Goal: Information Seeking & Learning: Learn about a topic

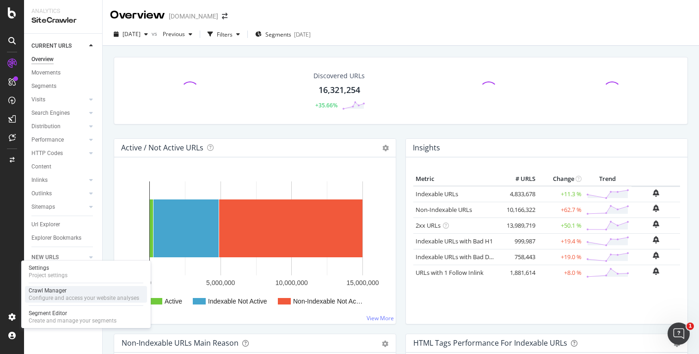
click at [37, 296] on div "Configure and access your website analyses" at bounding box center [84, 297] width 111 height 7
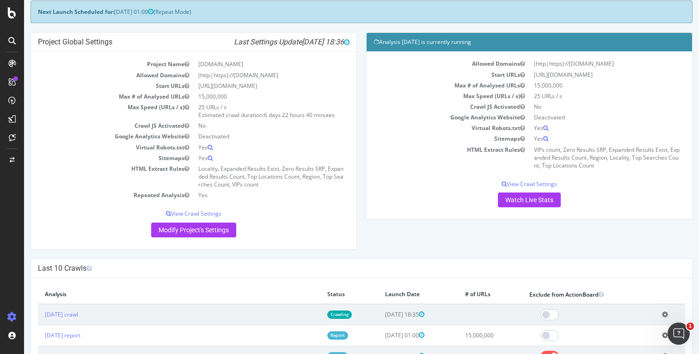
scroll to position [55, 0]
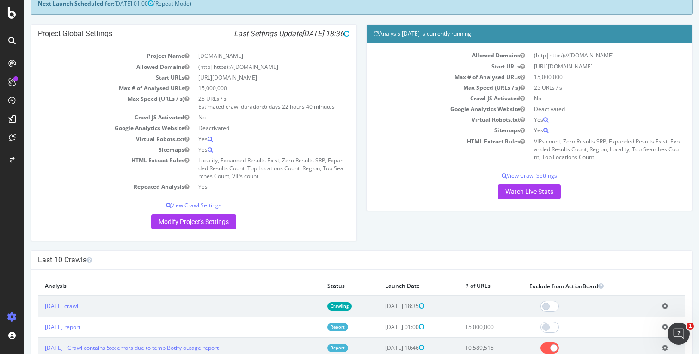
click at [386, 231] on div "Project Global Settings Last Settings Update [DATE] 18:36 Project Name [DOMAIN_…" at bounding box center [361, 137] width 671 height 226
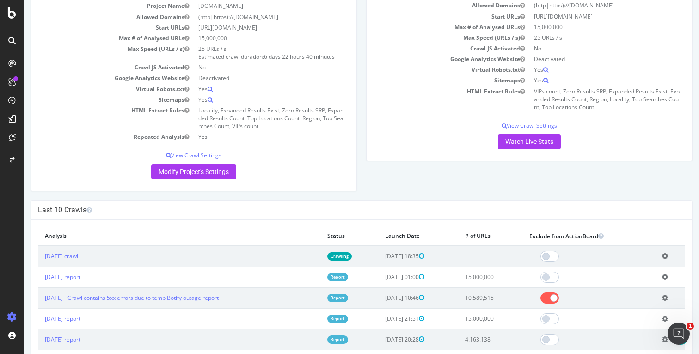
scroll to position [104, 0]
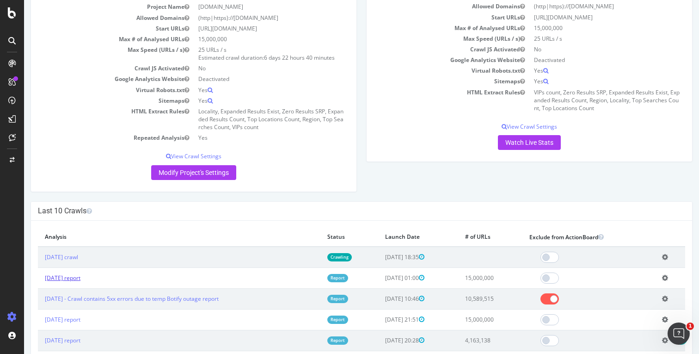
click at [80, 278] on link "[DATE] report" at bounding box center [63, 278] width 36 height 8
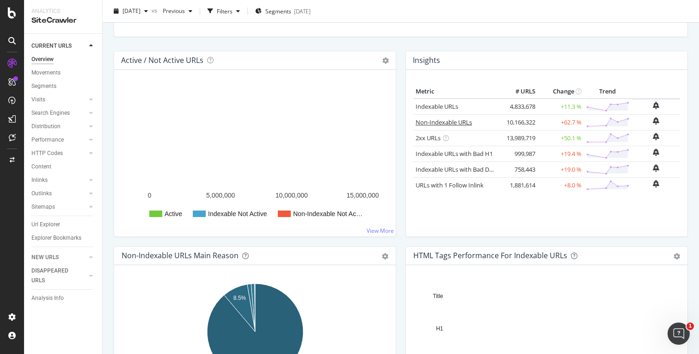
scroll to position [81, 0]
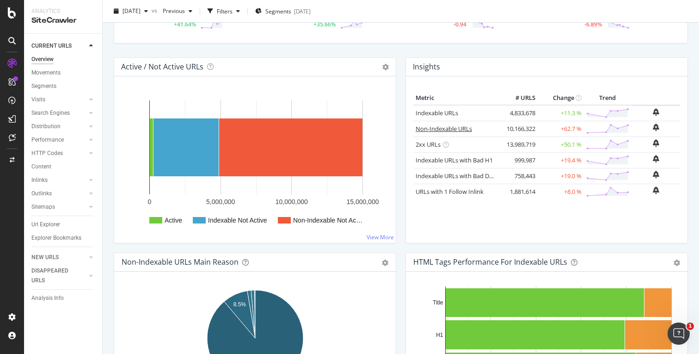
click at [450, 125] on link "Non-Indexable URLs" at bounding box center [444, 128] width 56 height 8
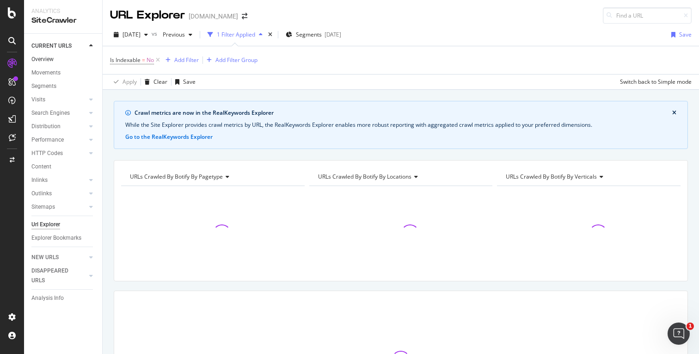
click at [60, 62] on link "Overview" at bounding box center [63, 60] width 64 height 10
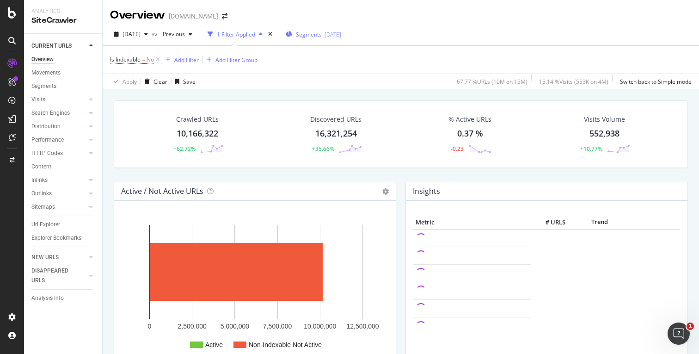
click at [341, 31] on div "[DATE]" at bounding box center [333, 35] width 17 height 8
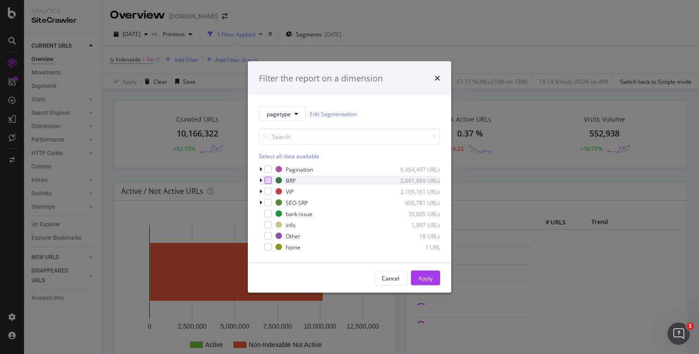
click at [267, 182] on div "modal" at bounding box center [267, 180] width 7 height 7
click at [267, 189] on div "modal" at bounding box center [267, 191] width 7 height 7
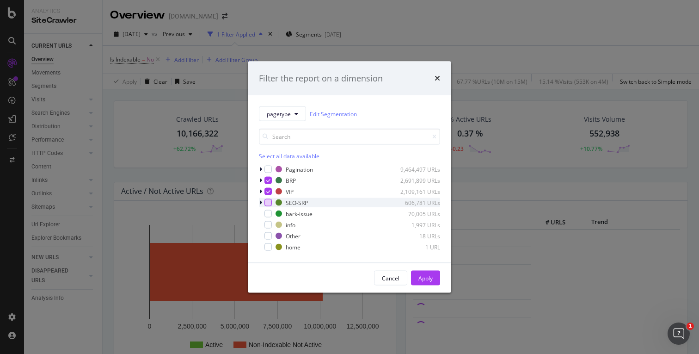
click at [264, 203] on div "modal" at bounding box center [267, 202] width 7 height 7
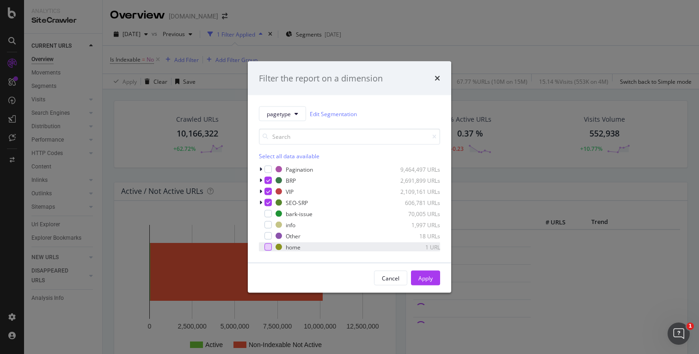
click at [265, 246] on div "modal" at bounding box center [267, 246] width 7 height 7
click at [427, 277] on div "Apply" at bounding box center [425, 278] width 14 height 8
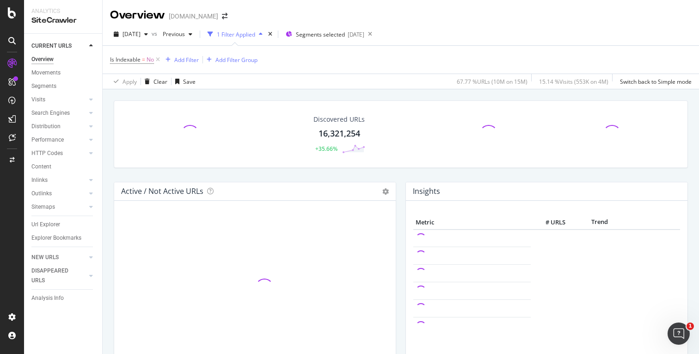
scroll to position [12, 0]
